Goal: Information Seeking & Learning: Learn about a topic

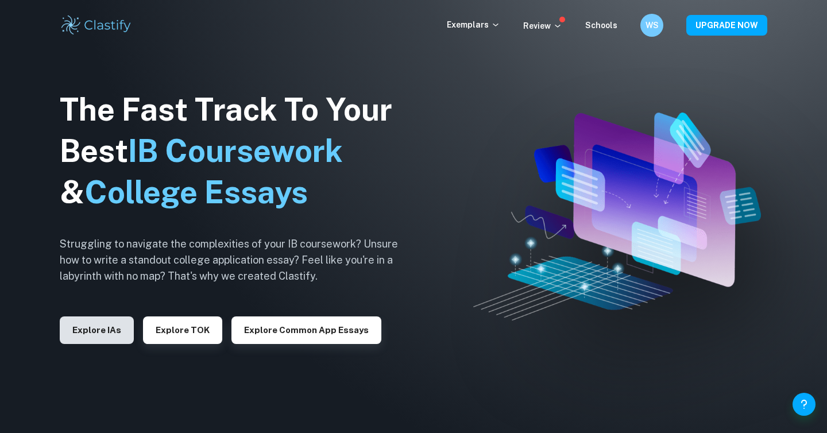
click at [89, 339] on button "Explore IAs" at bounding box center [97, 330] width 74 height 28
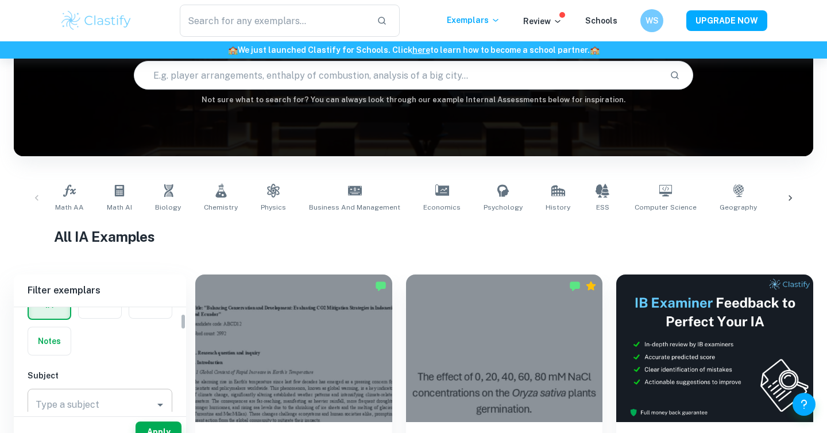
scroll to position [41, 0]
click at [99, 337] on label "button" at bounding box center [100, 333] width 43 height 28
click at [0, 0] on input "radio" at bounding box center [0, 0] width 0 height 0
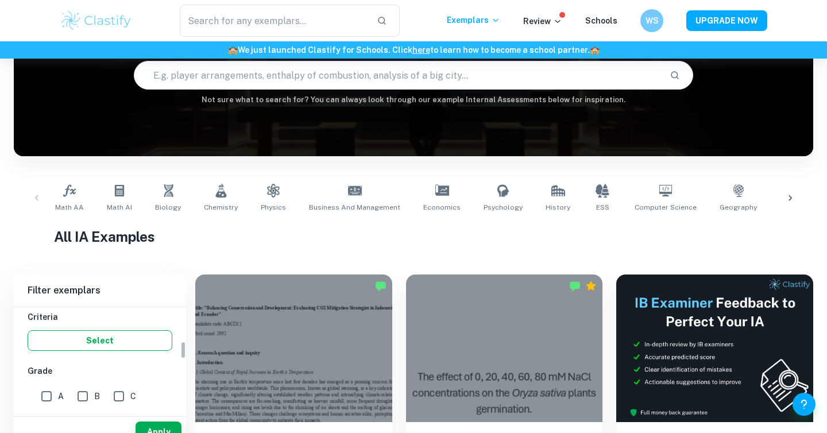
scroll to position [145, 0]
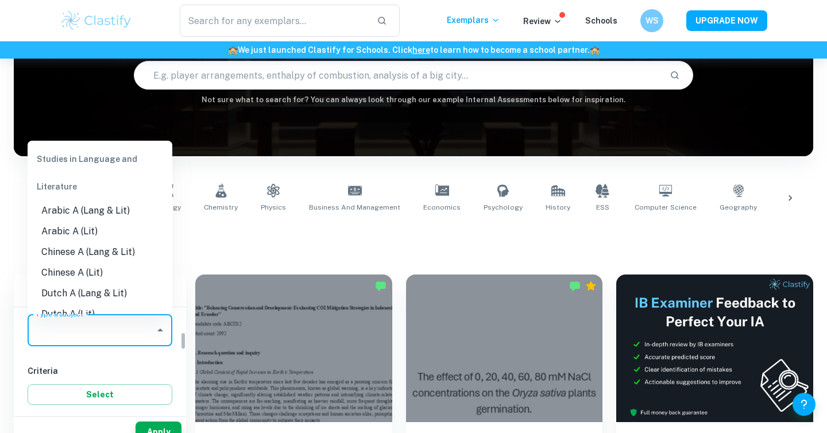
click at [133, 333] on input "Type a subject" at bounding box center [91, 330] width 117 height 22
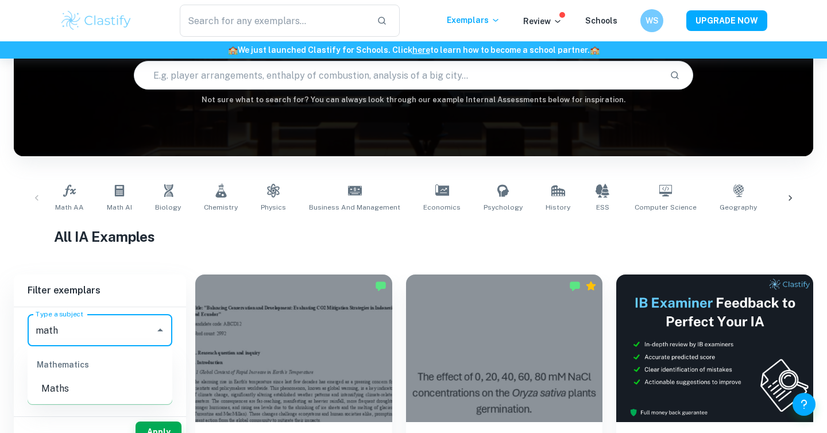
click at [87, 391] on li "Maths" at bounding box center [100, 389] width 145 height 21
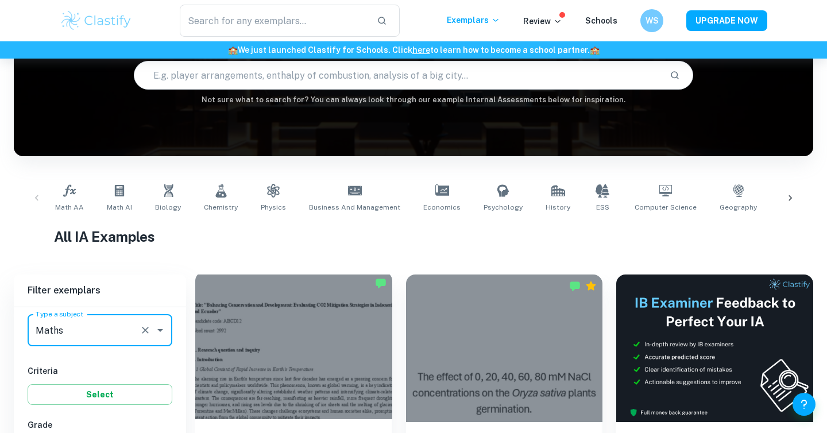
scroll to position [212, 0]
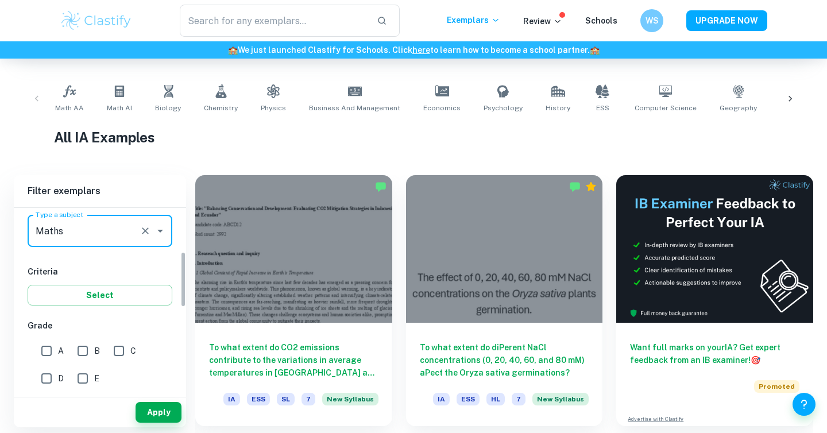
type input "Maths"
click at [55, 349] on input "A" at bounding box center [46, 350] width 23 height 23
checkbox input "true"
click at [159, 425] on div "Apply" at bounding box center [100, 412] width 172 height 30
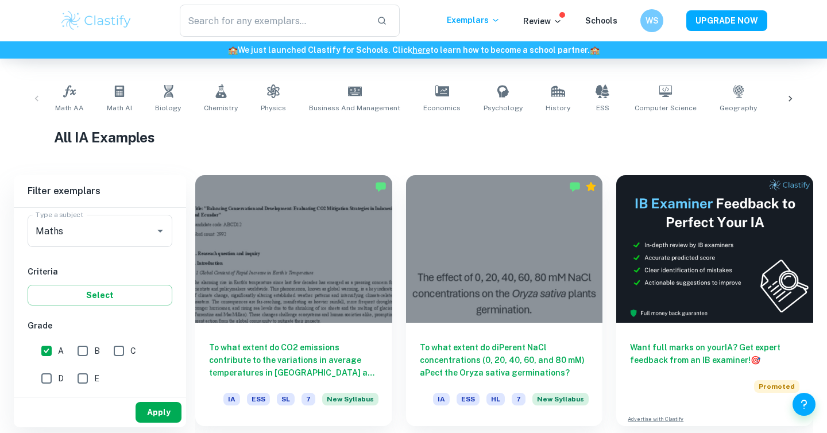
click at [171, 408] on button "Apply" at bounding box center [159, 412] width 46 height 21
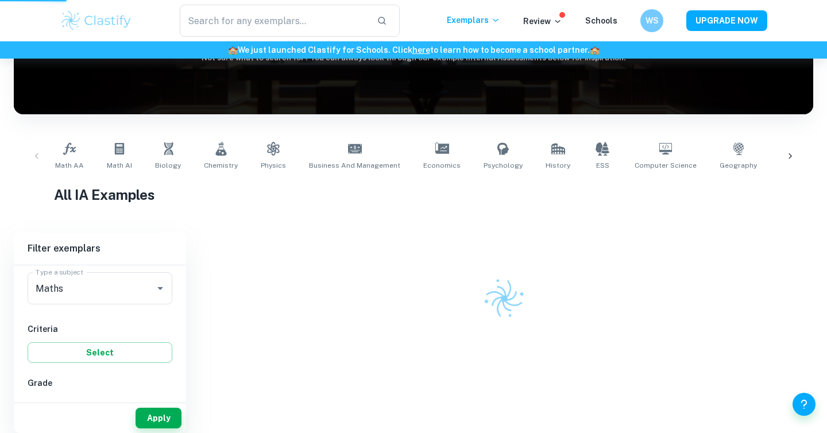
scroll to position [126, 0]
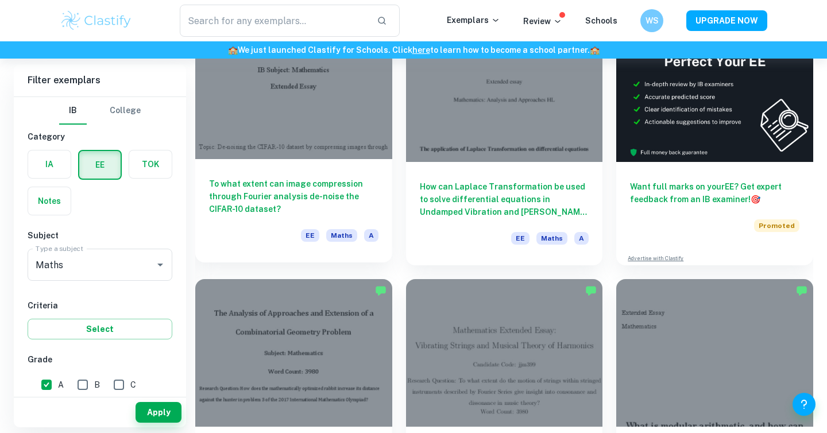
scroll to position [119, 0]
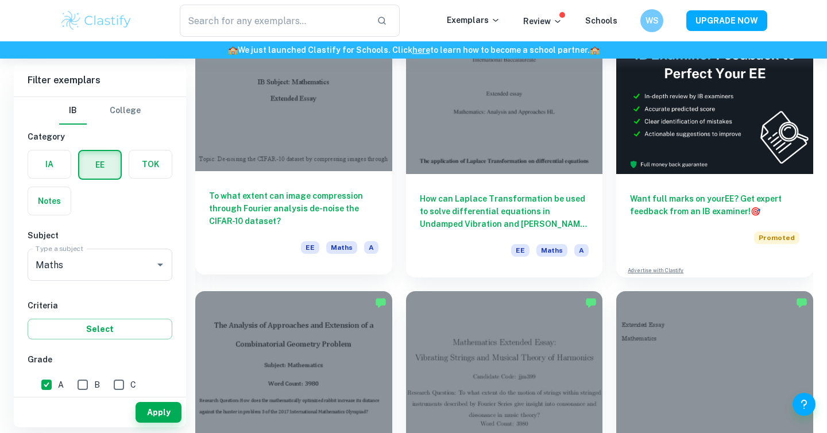
click at [346, 198] on h6 "To what extent can image compression through Fourier analysis de-noise the CIFA…" at bounding box center [293, 209] width 169 height 38
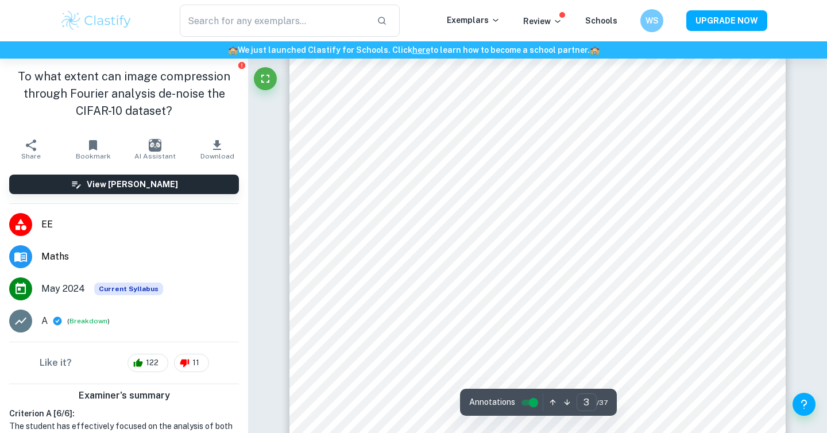
scroll to position [1688, 0]
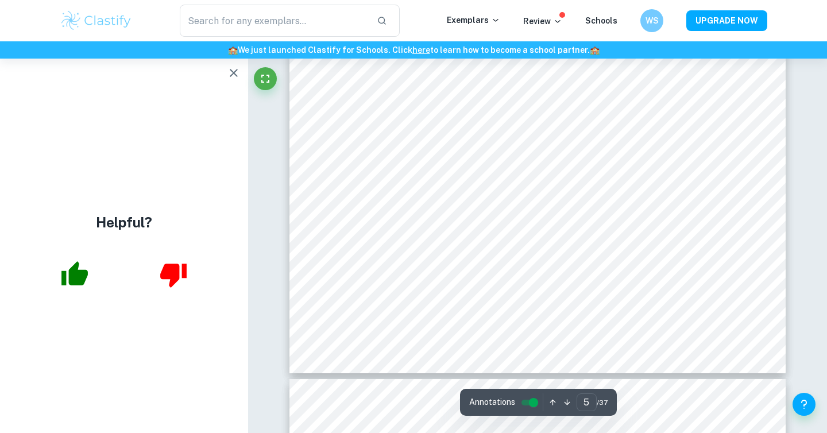
type input "4"
click at [532, 403] on input "controlled" at bounding box center [533, 403] width 41 height 14
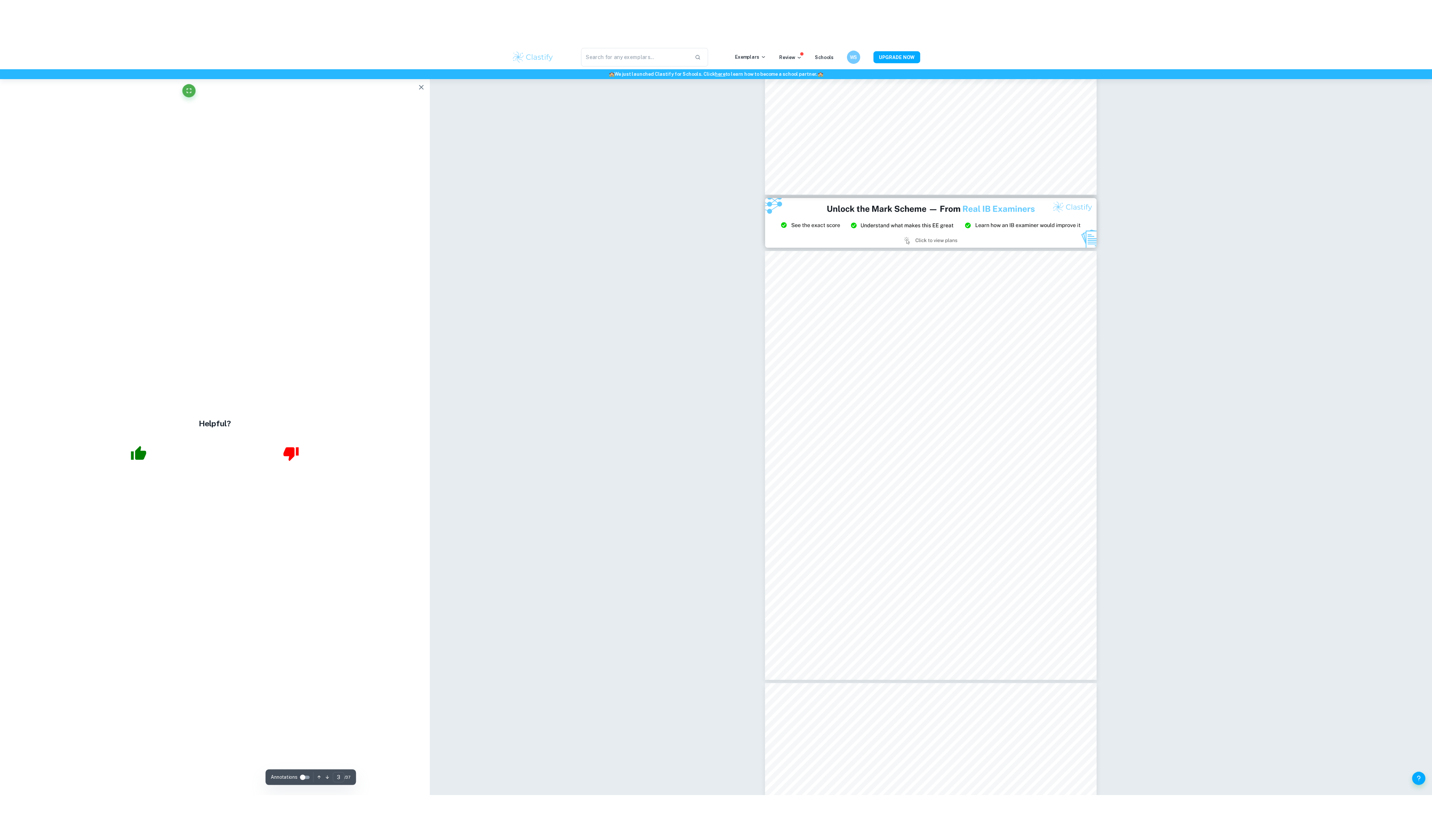
scroll to position [824, 0]
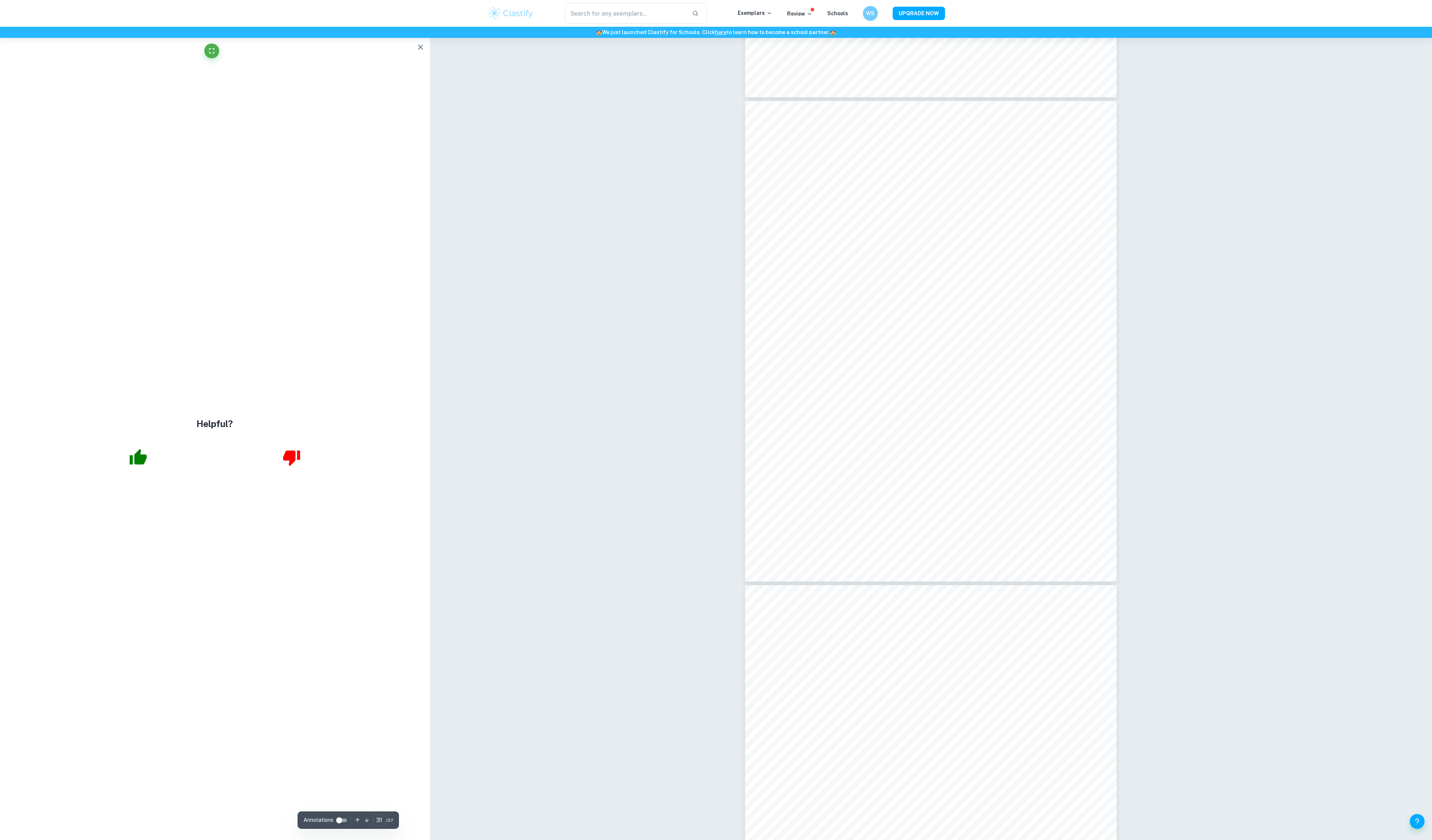
type input "30"
